Goal: Navigation & Orientation: Understand site structure

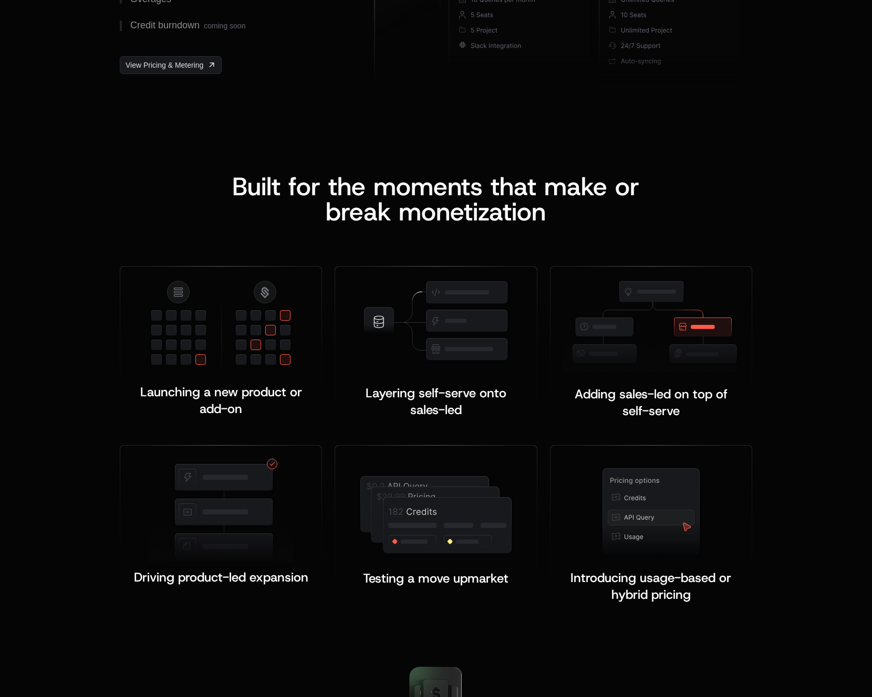
scroll to position [1857, 0]
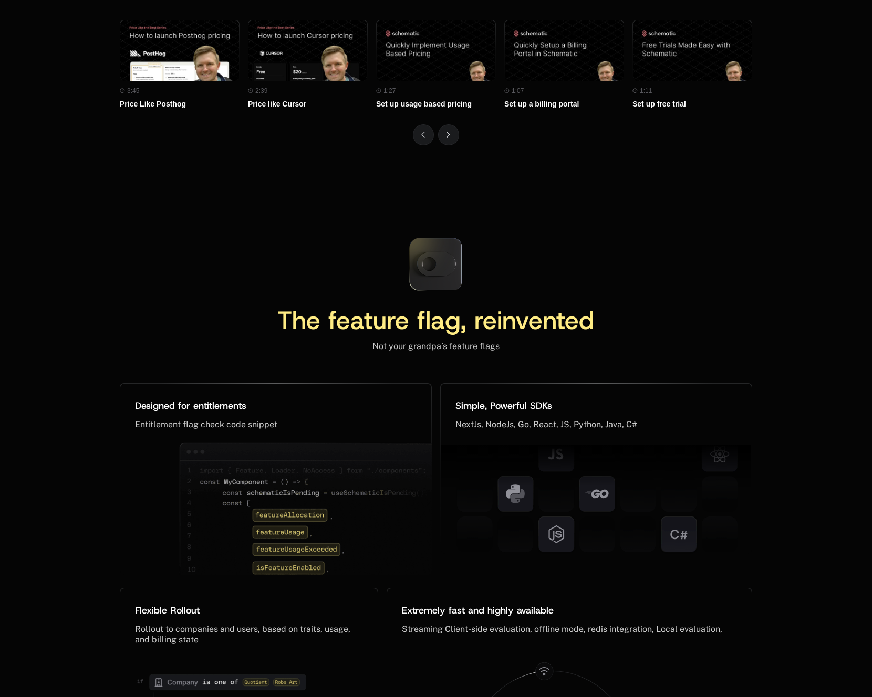
scroll to position [4823, 0]
